Goal: Book appointment/travel/reservation

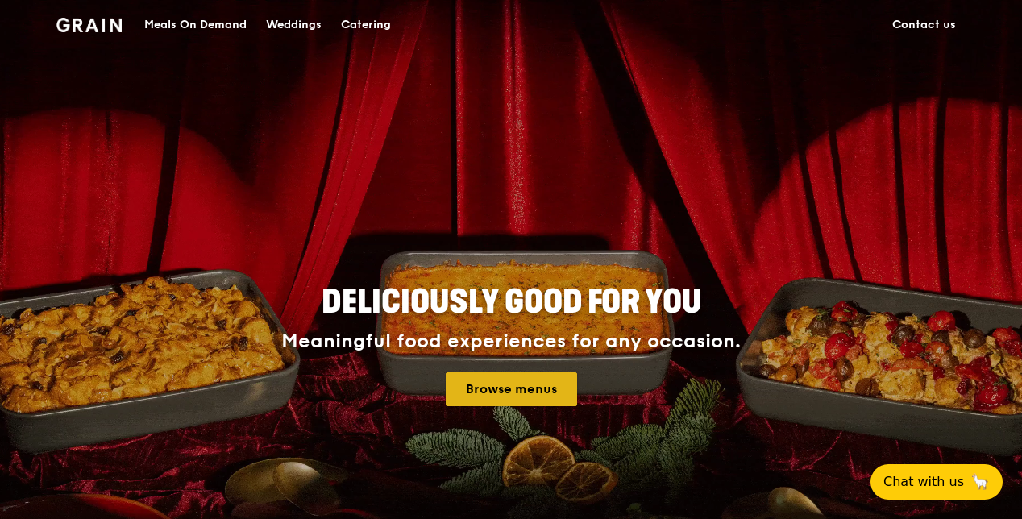
click at [509, 398] on link "Browse menus" at bounding box center [511, 389] width 131 height 34
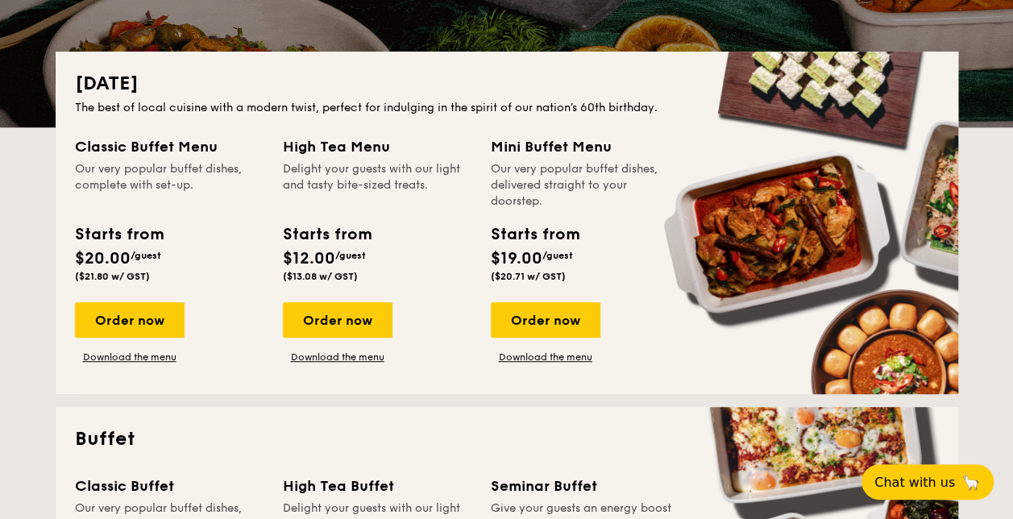
scroll to position [322, 0]
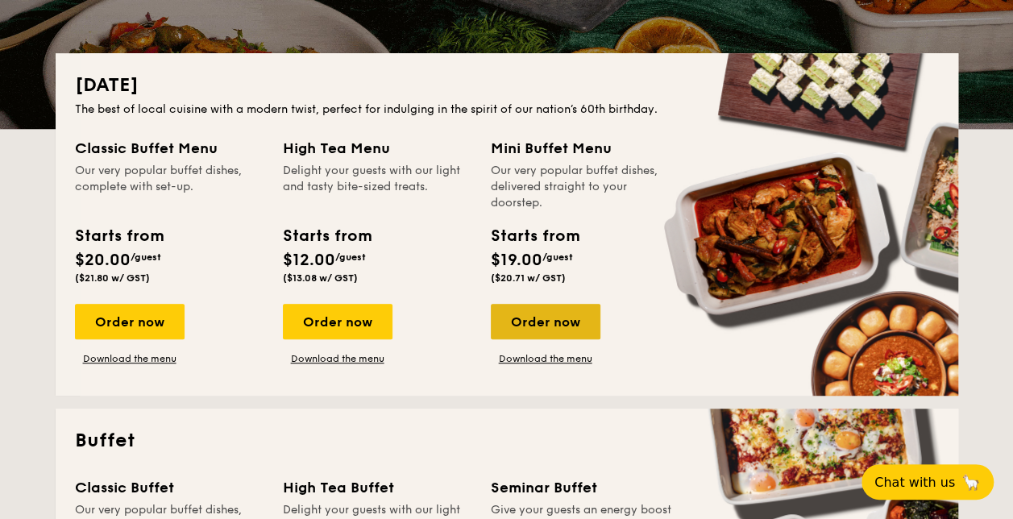
click at [548, 328] on div "Order now" at bounding box center [546, 321] width 110 height 35
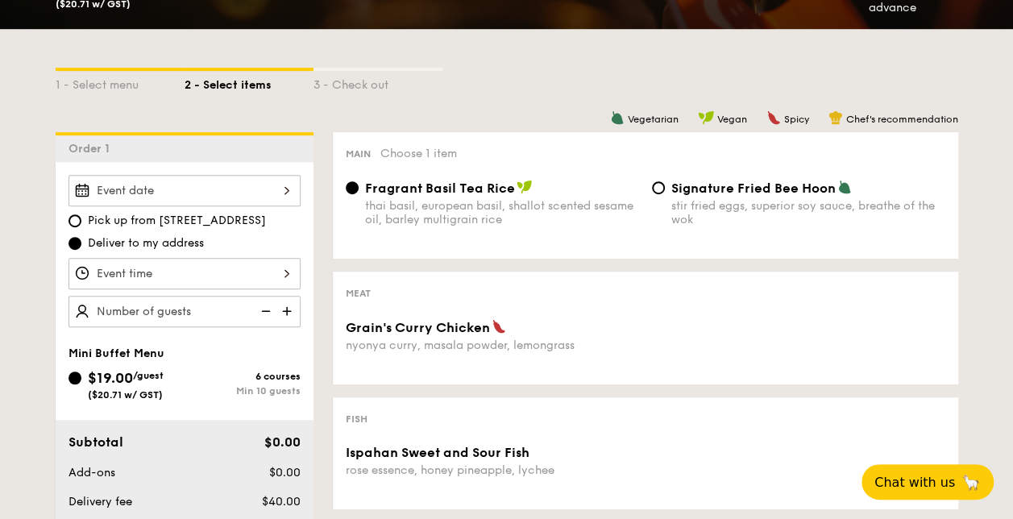
scroll to position [403, 0]
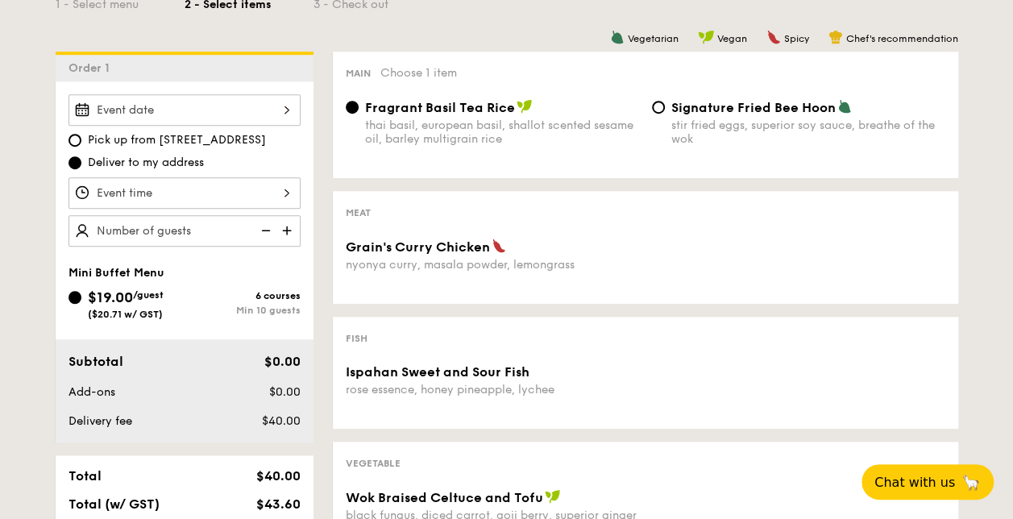
click at [292, 232] on img at bounding box center [288, 230] width 24 height 31
click at [290, 229] on img at bounding box center [288, 230] width 24 height 31
type input "20 guests"
click at [287, 193] on div at bounding box center [185, 192] width 232 height 31
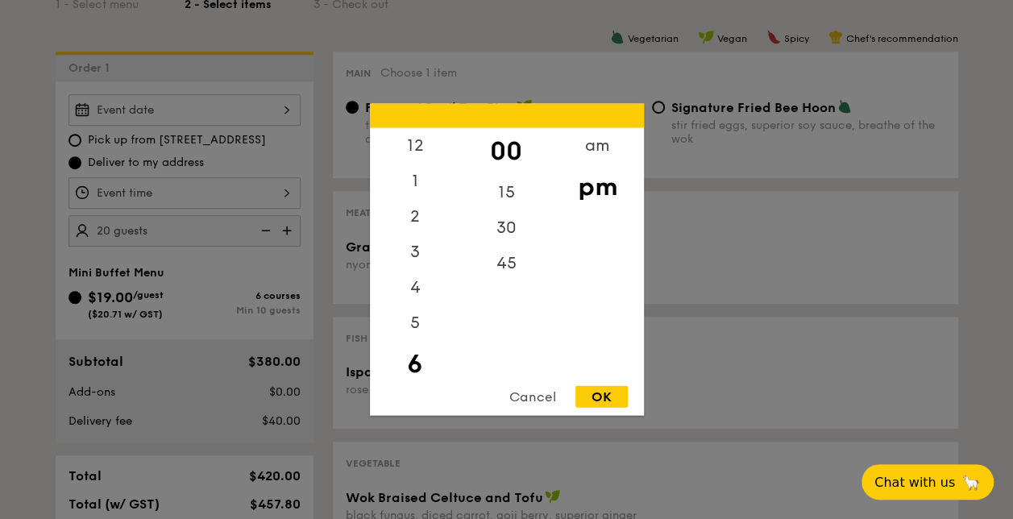
scroll to position [35, 0]
click at [419, 218] on div "3" at bounding box center [415, 222] width 91 height 47
click at [408, 147] on div "1" at bounding box center [415, 151] width 91 height 47
click at [417, 143] on div "12" at bounding box center [415, 151] width 91 height 47
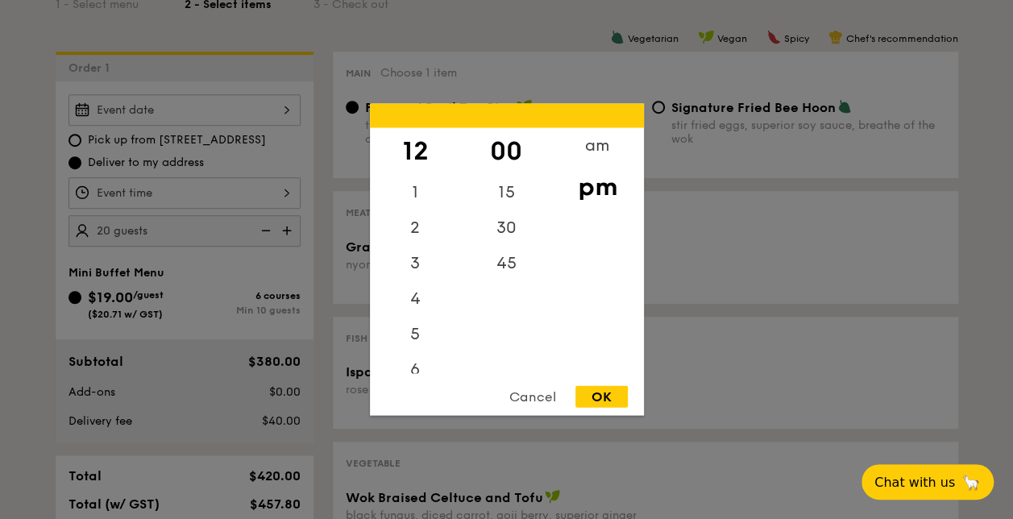
click at [596, 184] on div "pm" at bounding box center [597, 187] width 91 height 47
click at [613, 394] on div "OK" at bounding box center [601, 397] width 52 height 22
type input "12:00PM"
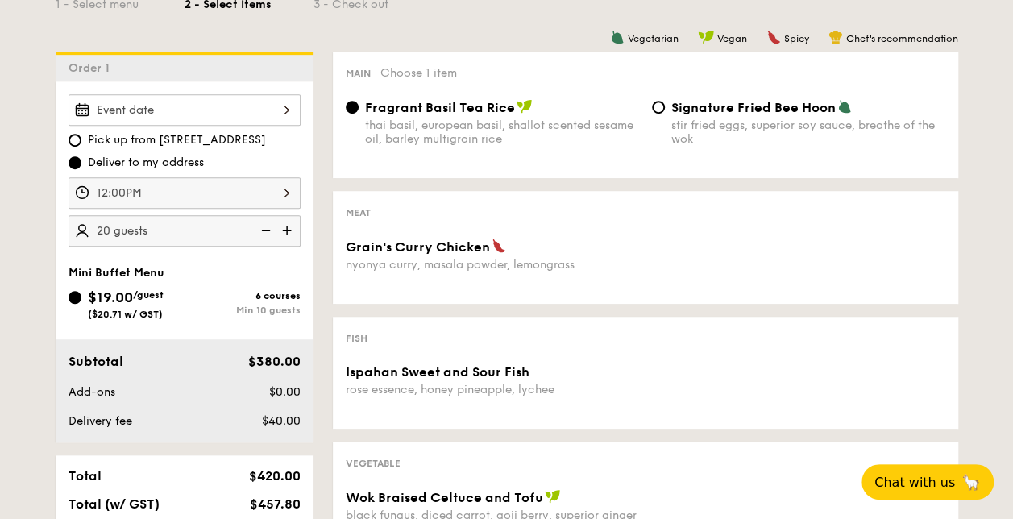
click at [282, 111] on div at bounding box center [185, 109] width 232 height 31
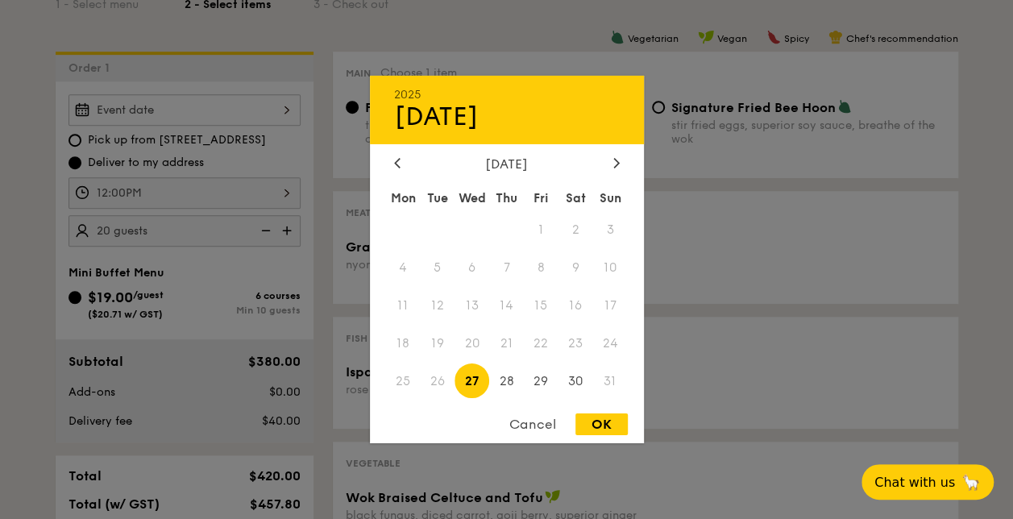
click at [604, 162] on div "[DATE]" at bounding box center [507, 163] width 226 height 15
click at [613, 160] on div at bounding box center [616, 163] width 15 height 15
click at [395, 164] on icon at bounding box center [397, 162] width 6 height 10
click at [574, 384] on span "30" at bounding box center [576, 380] width 35 height 35
click at [609, 422] on div "OK" at bounding box center [601, 424] width 52 height 22
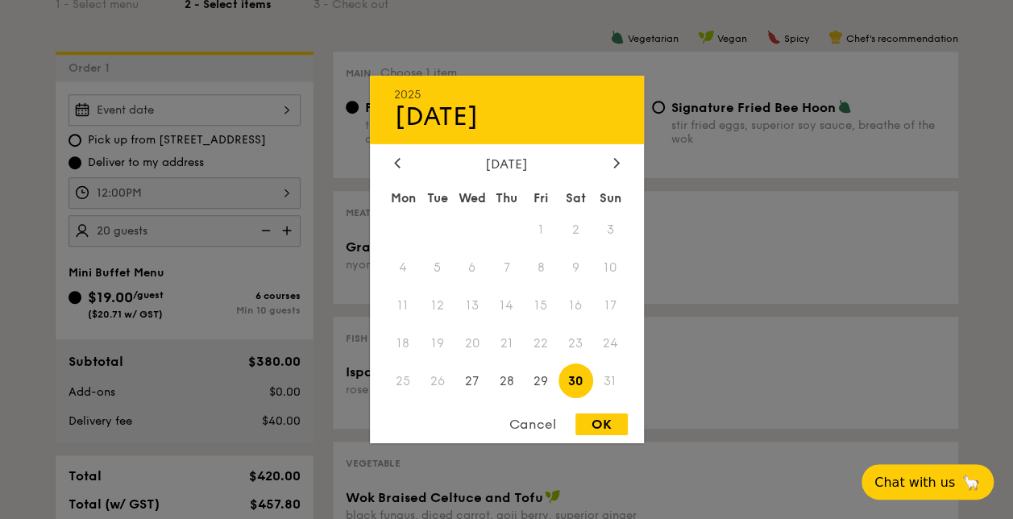
type input "[DATE]"
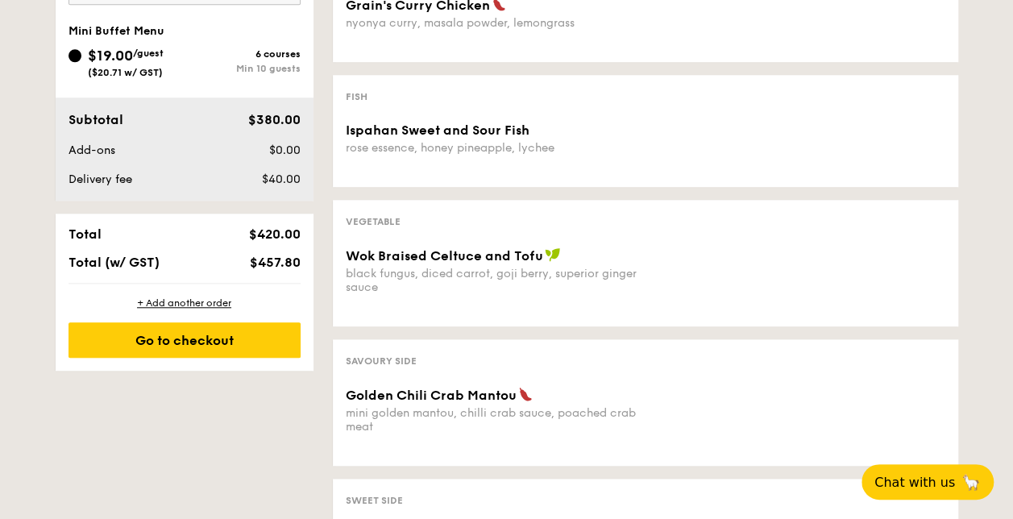
scroll to position [403, 0]
